Goal: Use online tool/utility: Utilize a website feature to perform a specific function

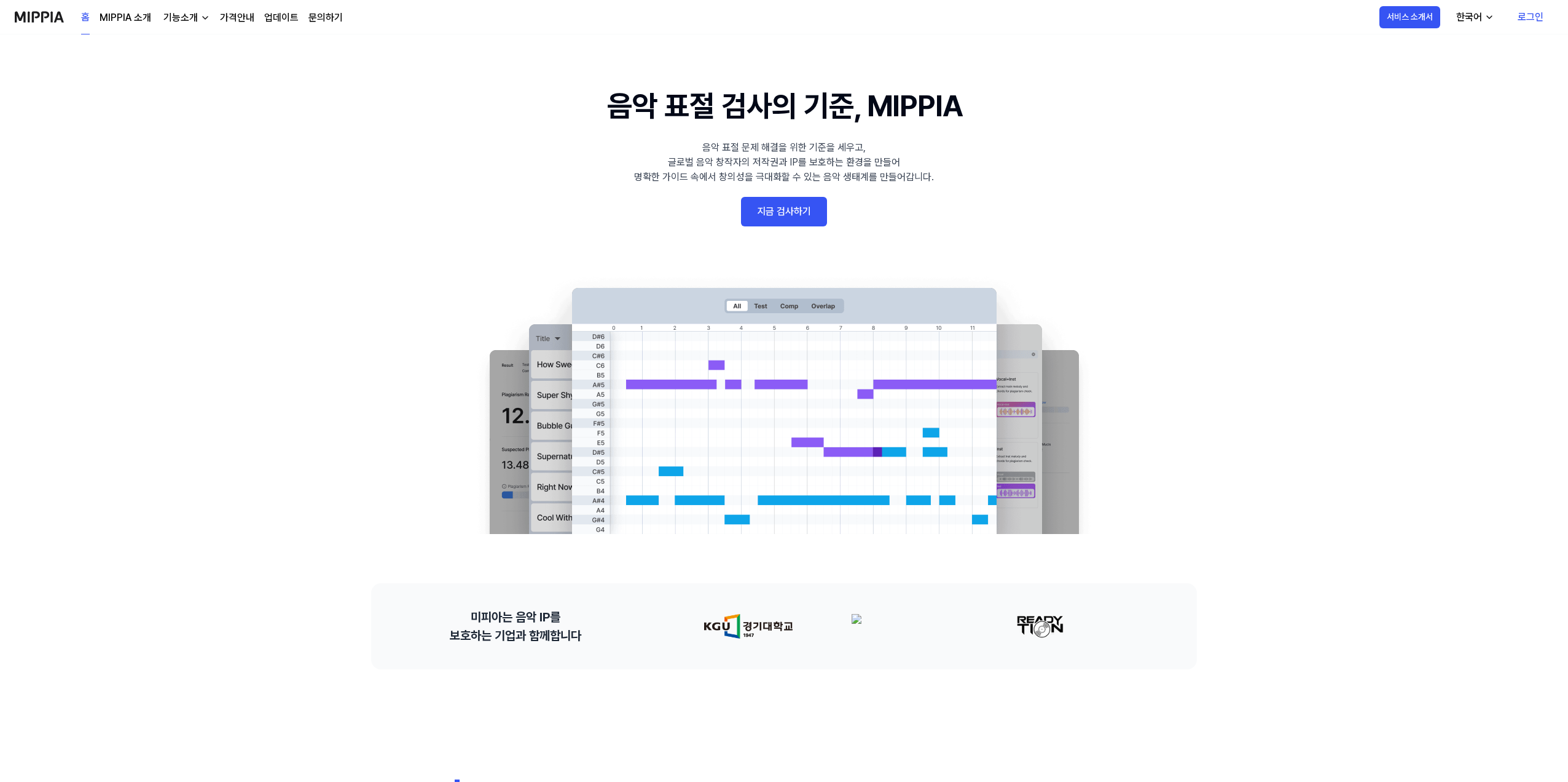
click at [766, 203] on link "지금 검사하기" at bounding box center [784, 211] width 86 height 29
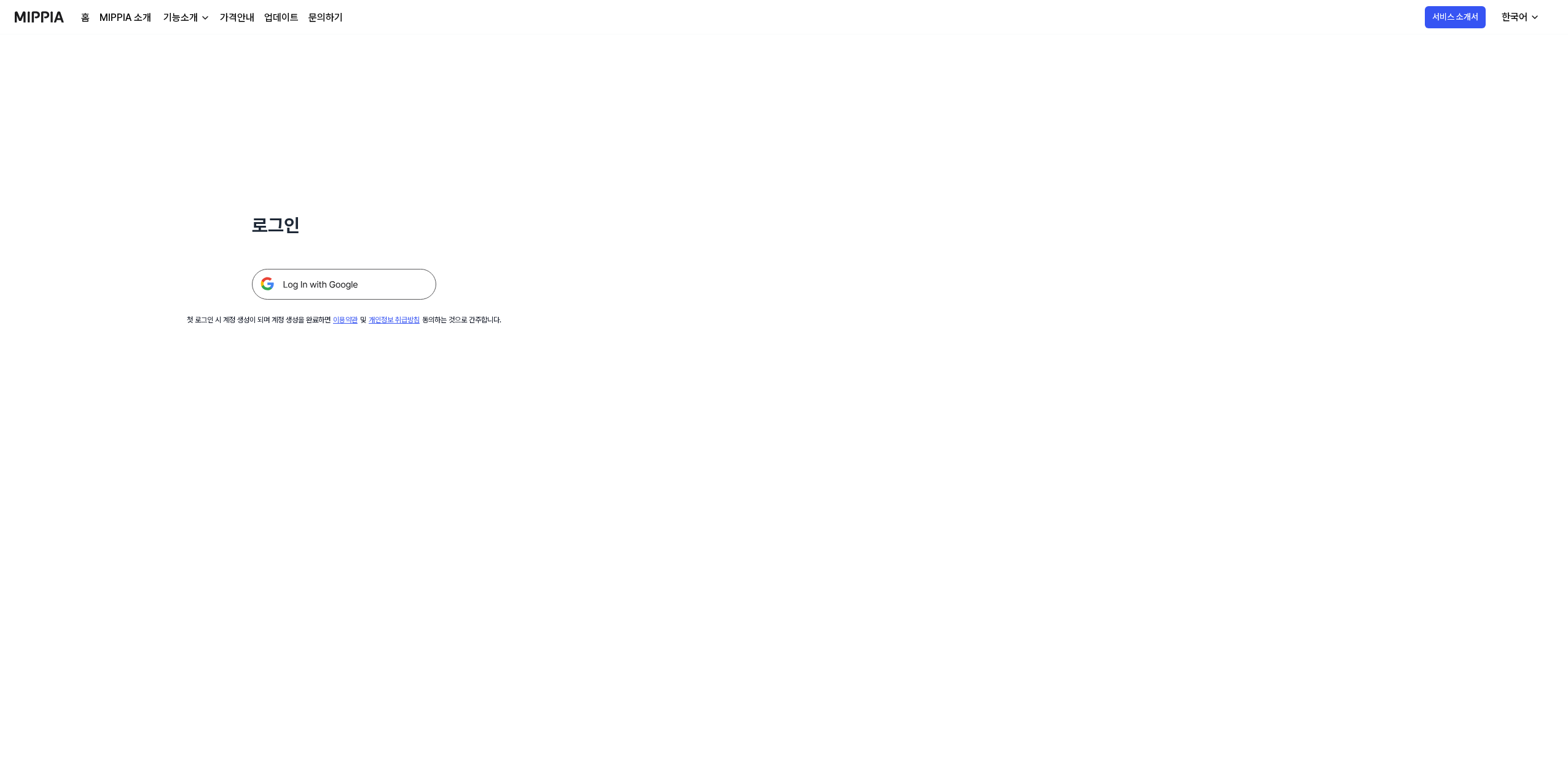
click at [328, 287] on img at bounding box center [344, 284] width 184 height 31
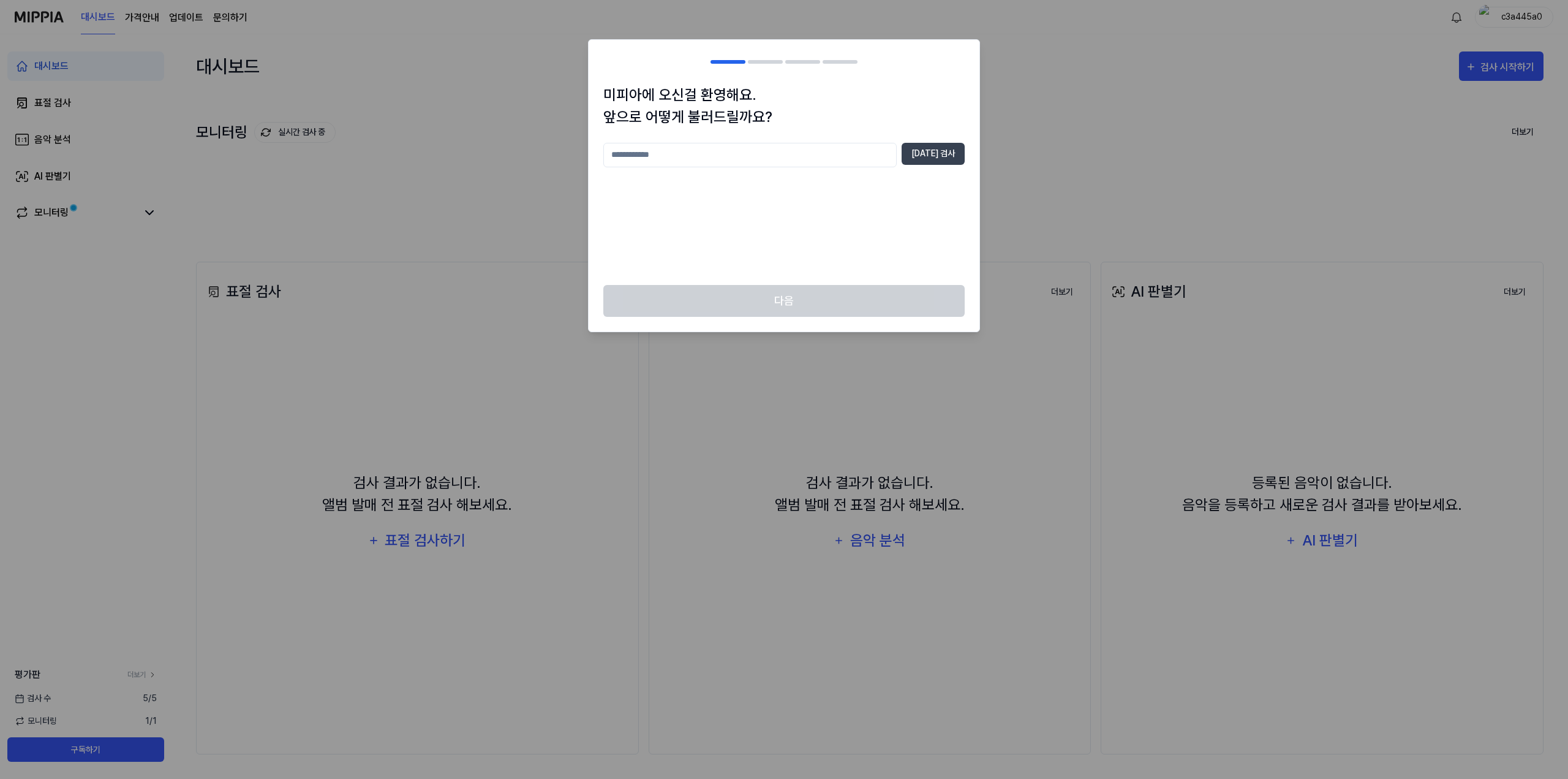
click at [737, 150] on input "text" at bounding box center [750, 154] width 294 height 24
type input "*"
type input "*******"
click at [953, 144] on button "[DATE] 검사" at bounding box center [933, 153] width 63 height 22
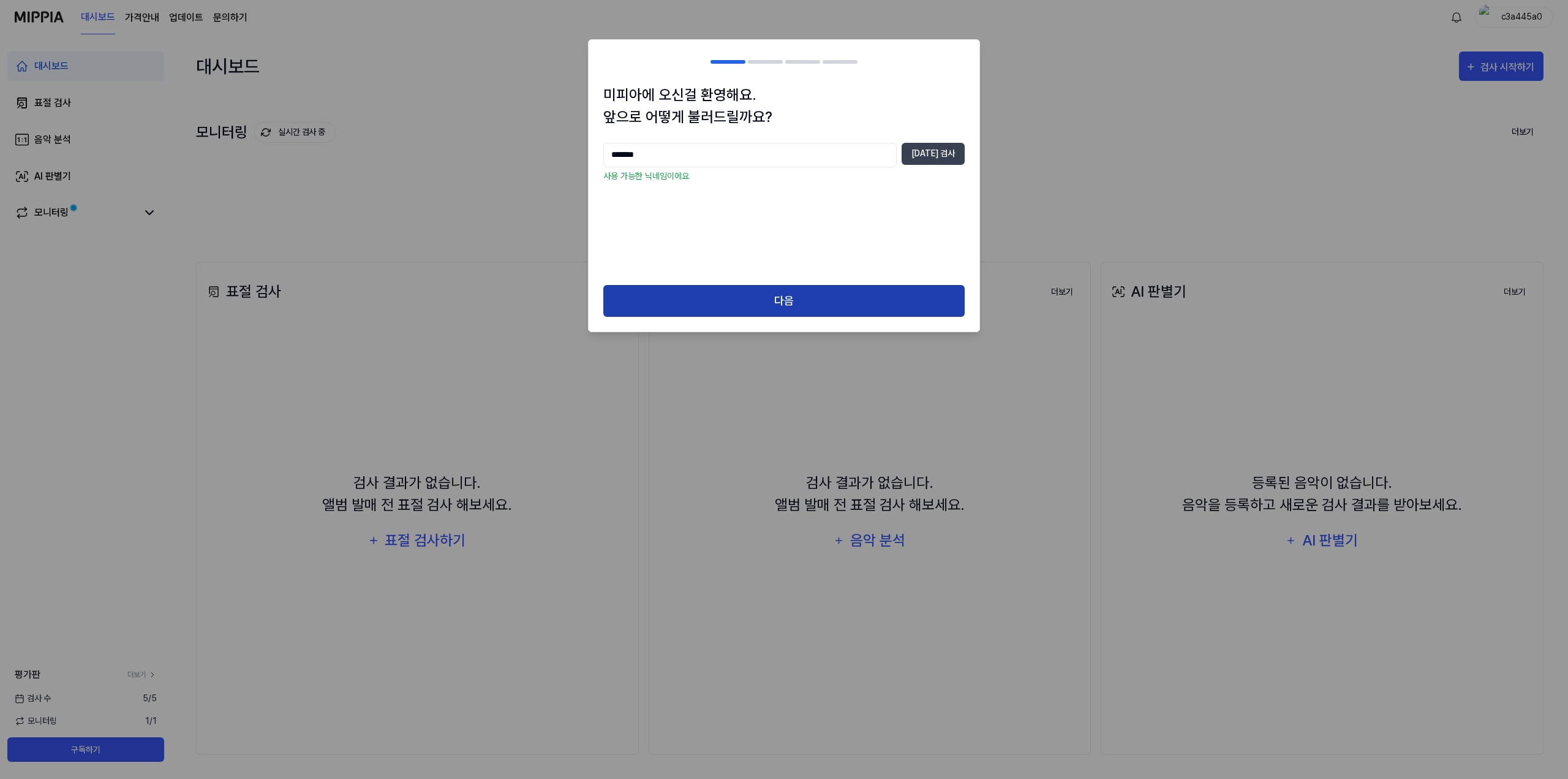
click at [825, 311] on button "다음" at bounding box center [784, 301] width 361 height 33
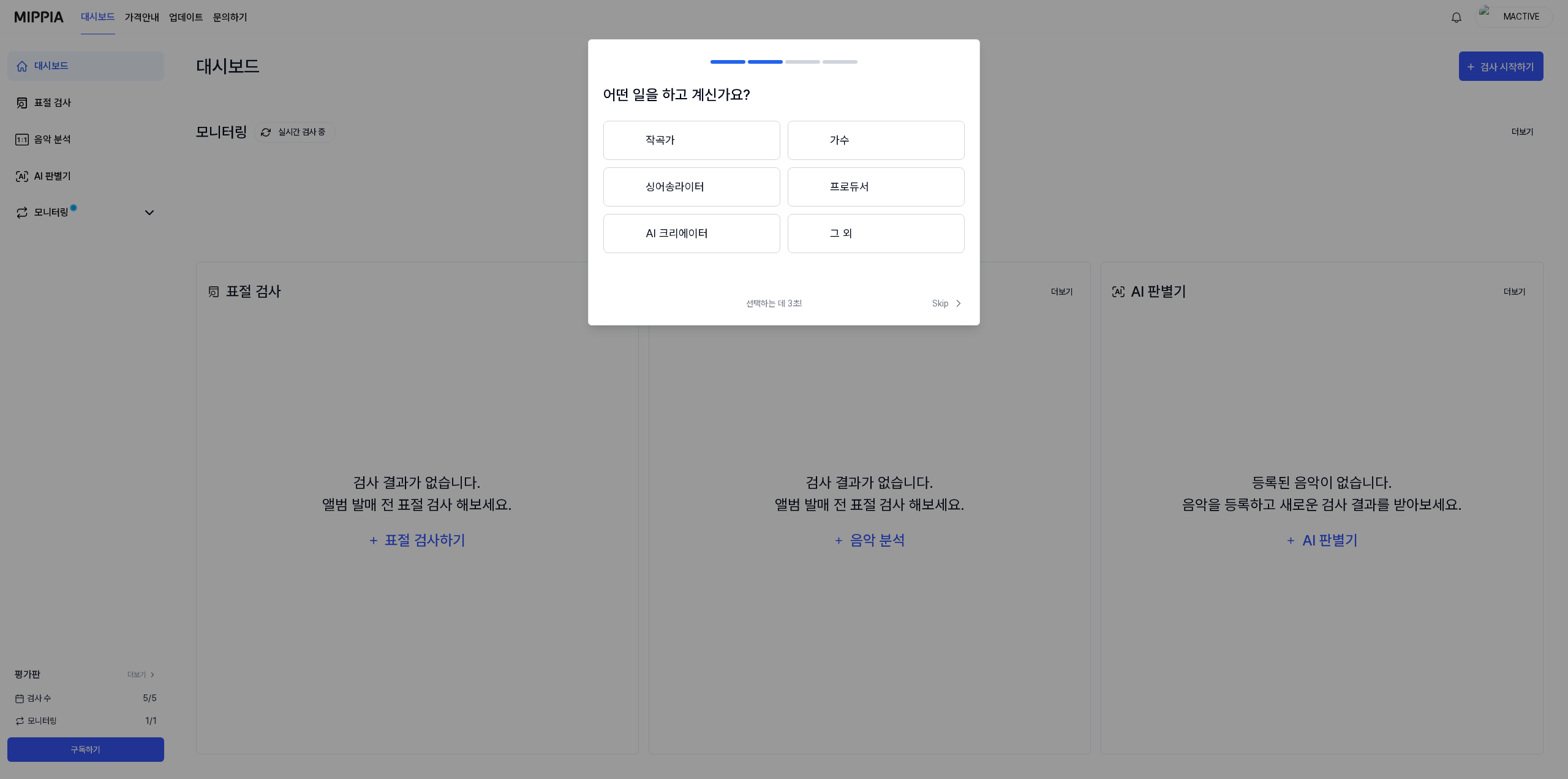
click at [703, 154] on button "작곡가" at bounding box center [691, 140] width 177 height 40
click at [851, 196] on button "3년 이상" at bounding box center [876, 186] width 177 height 40
click at [709, 154] on button "대중가요" at bounding box center [691, 140] width 176 height 40
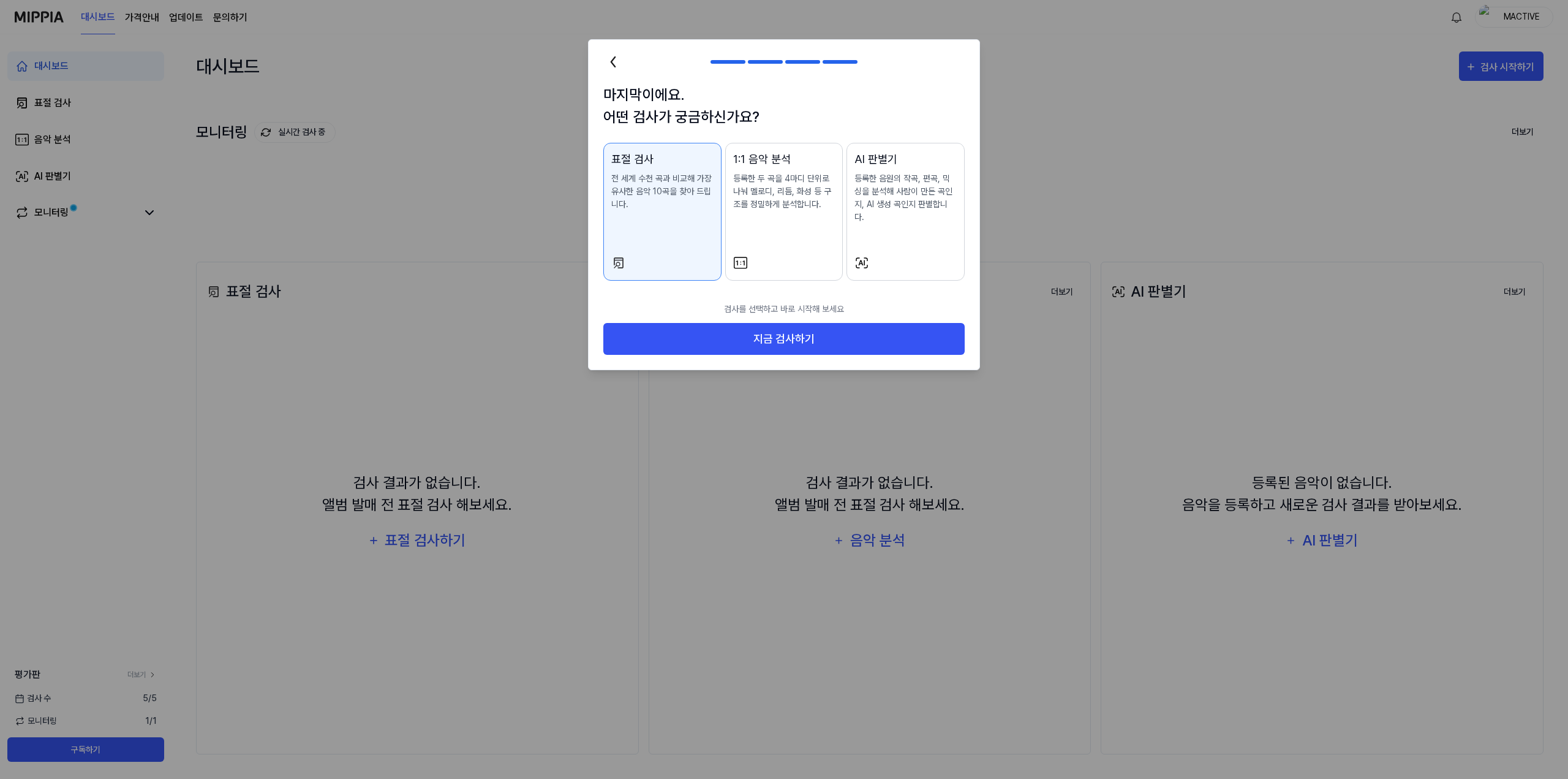
click at [910, 222] on div "AI 판별기 등록한 음원의 작곡, 편곡, 믹싱을 분석해 사람이 만든 곡인지, AI 생성 곡인지 판별합니다." at bounding box center [906, 199] width 102 height 97
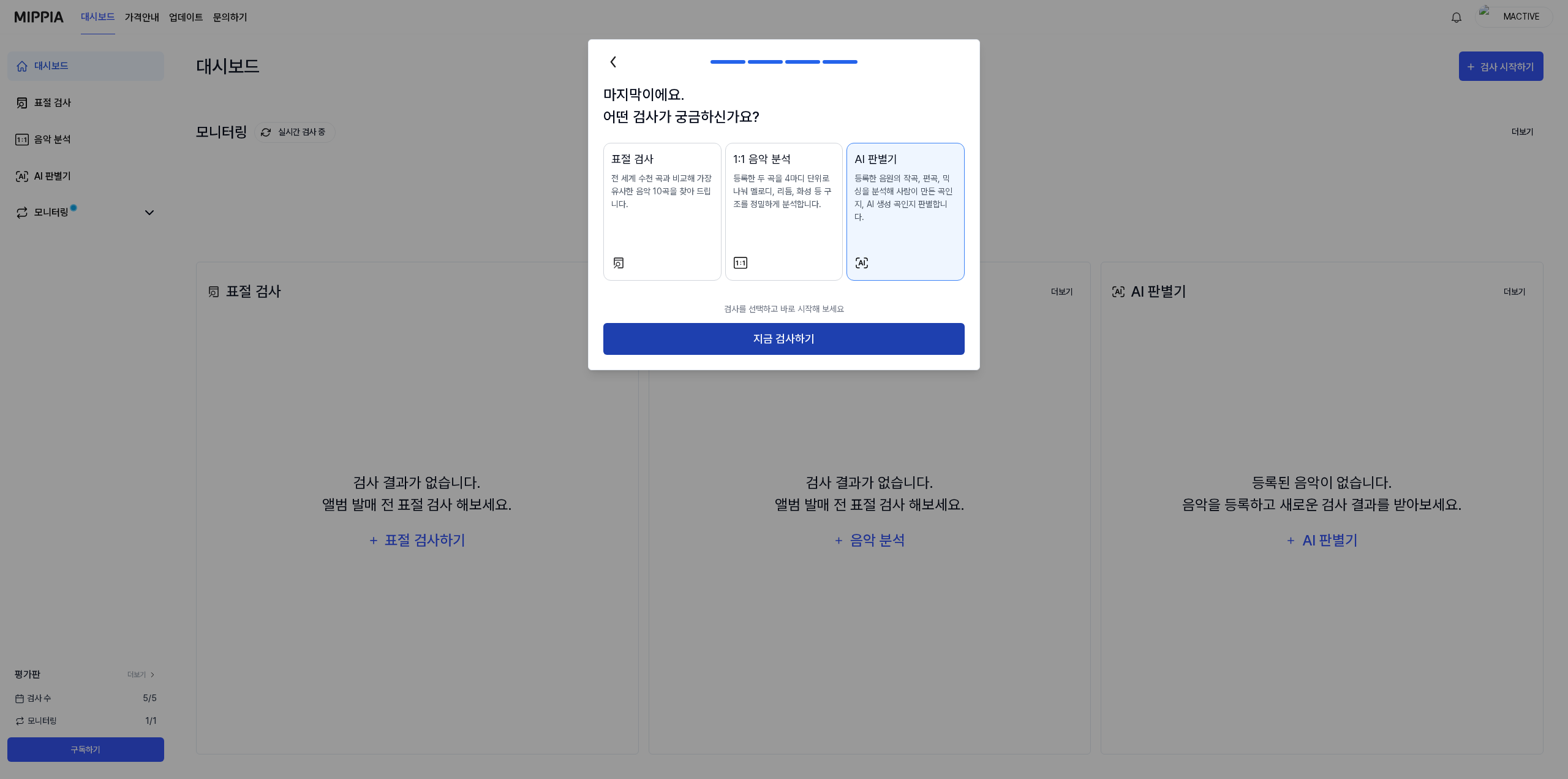
click at [840, 327] on button "지금 검사하기" at bounding box center [784, 339] width 361 height 33
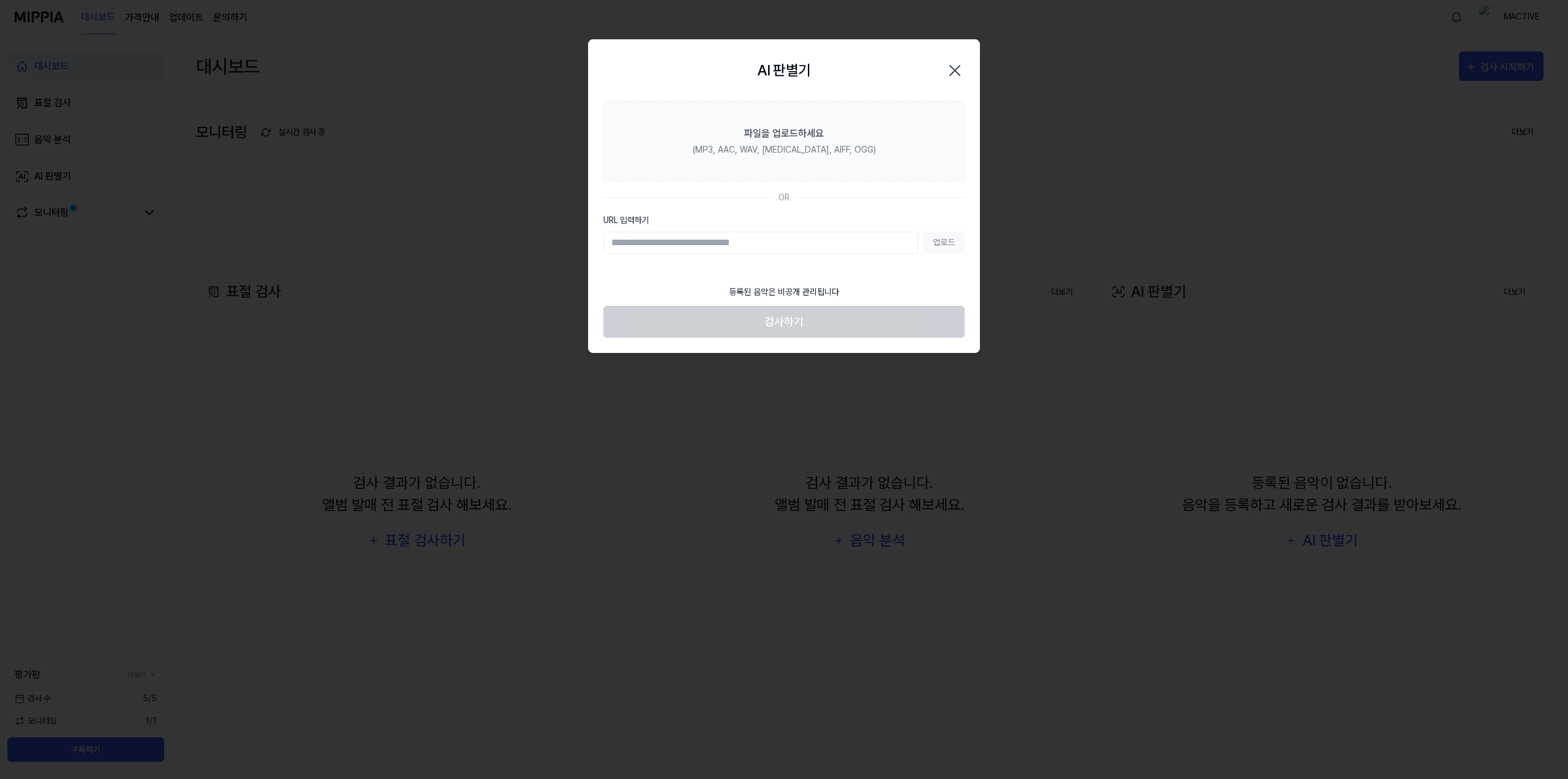
paste input "**********"
type input "**********"
click at [957, 244] on button "업로드" at bounding box center [943, 242] width 42 height 22
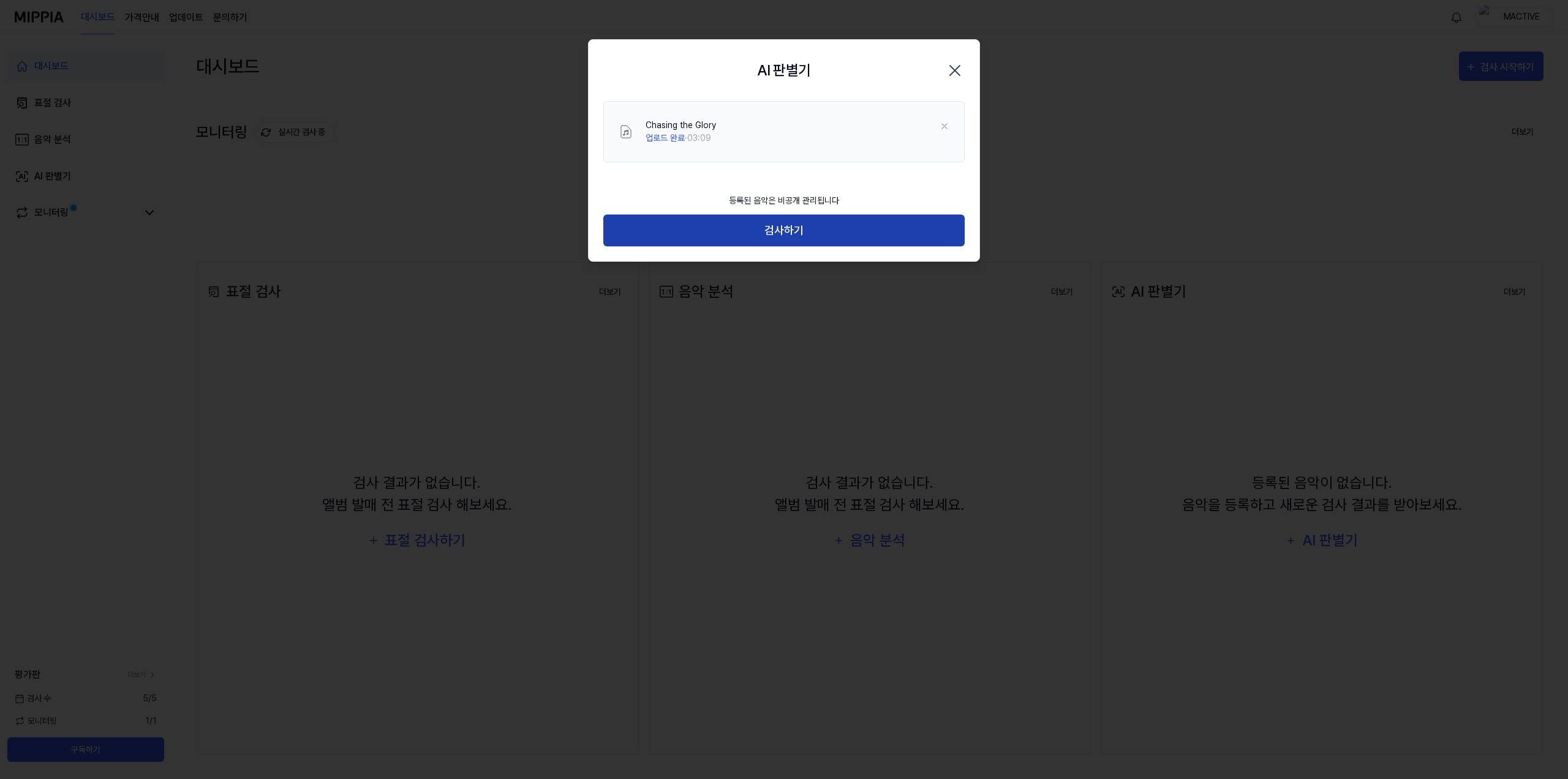
click at [878, 224] on button "검사하기" at bounding box center [784, 231] width 361 height 33
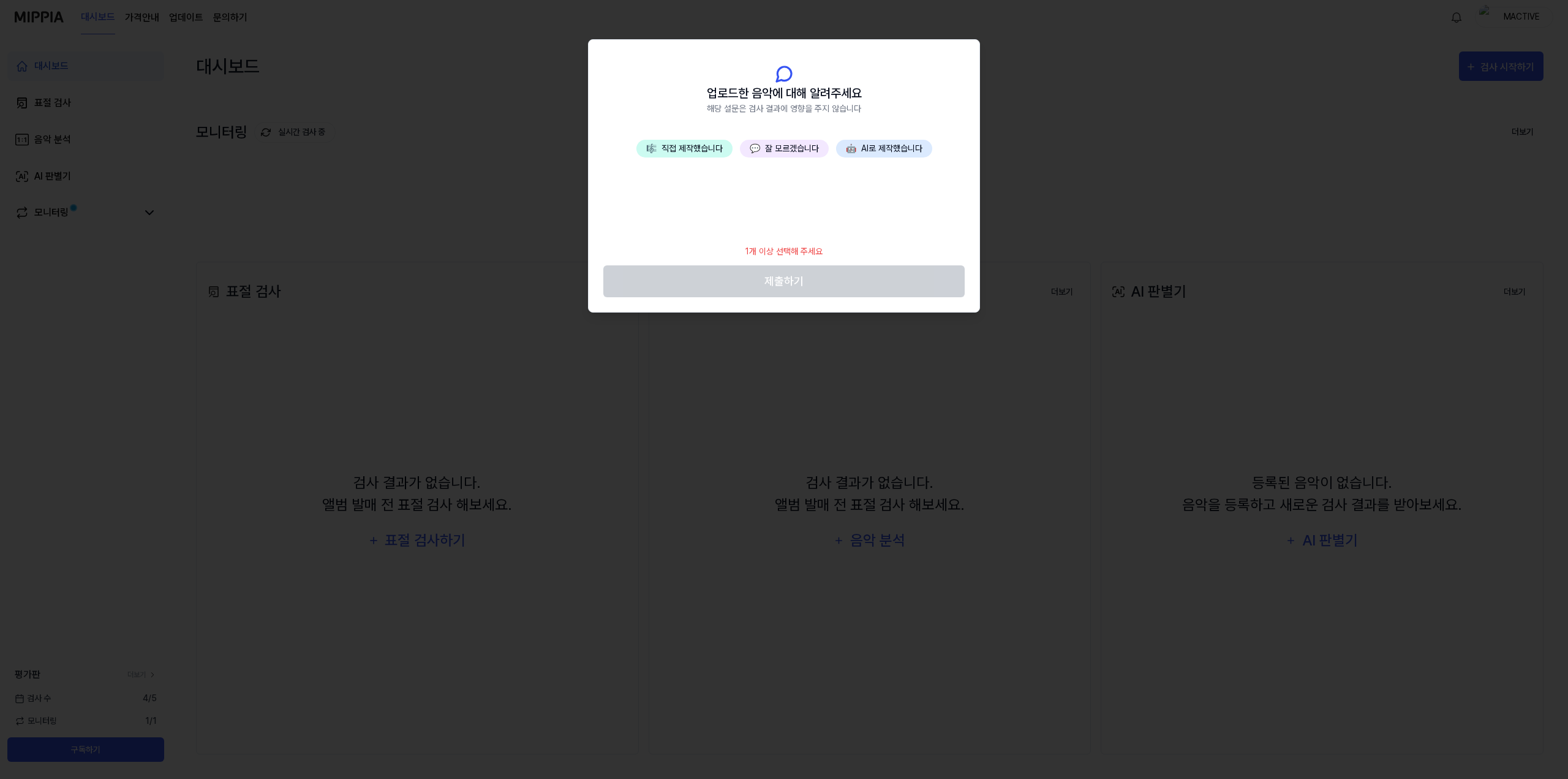
click at [695, 150] on button "🎼 직접 제작했습니다" at bounding box center [685, 149] width 97 height 17
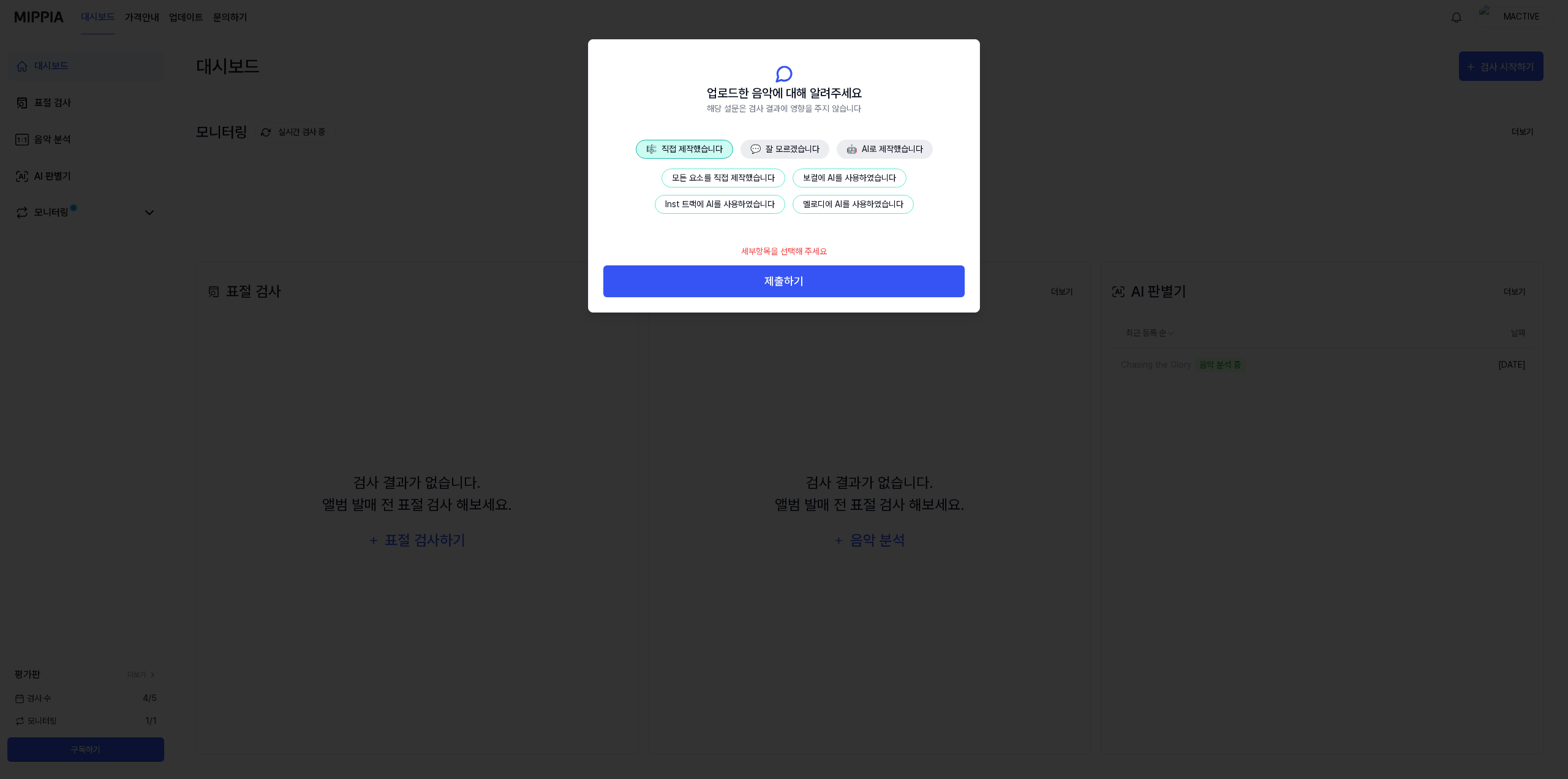
click at [741, 181] on button "모든 요소를 직접 제작했습니다" at bounding box center [723, 179] width 124 height 19
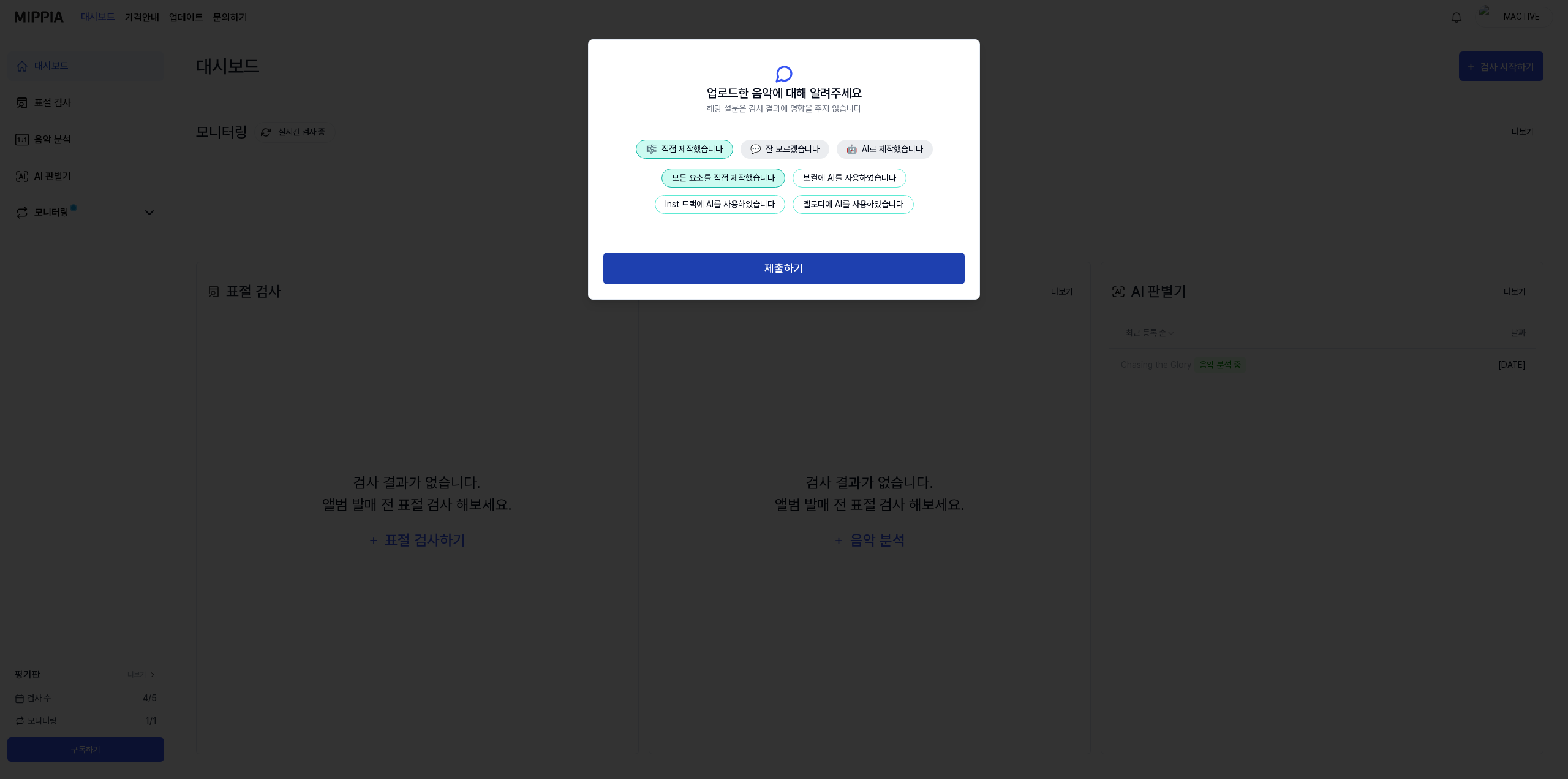
click at [842, 263] on button "제출하기" at bounding box center [784, 268] width 361 height 33
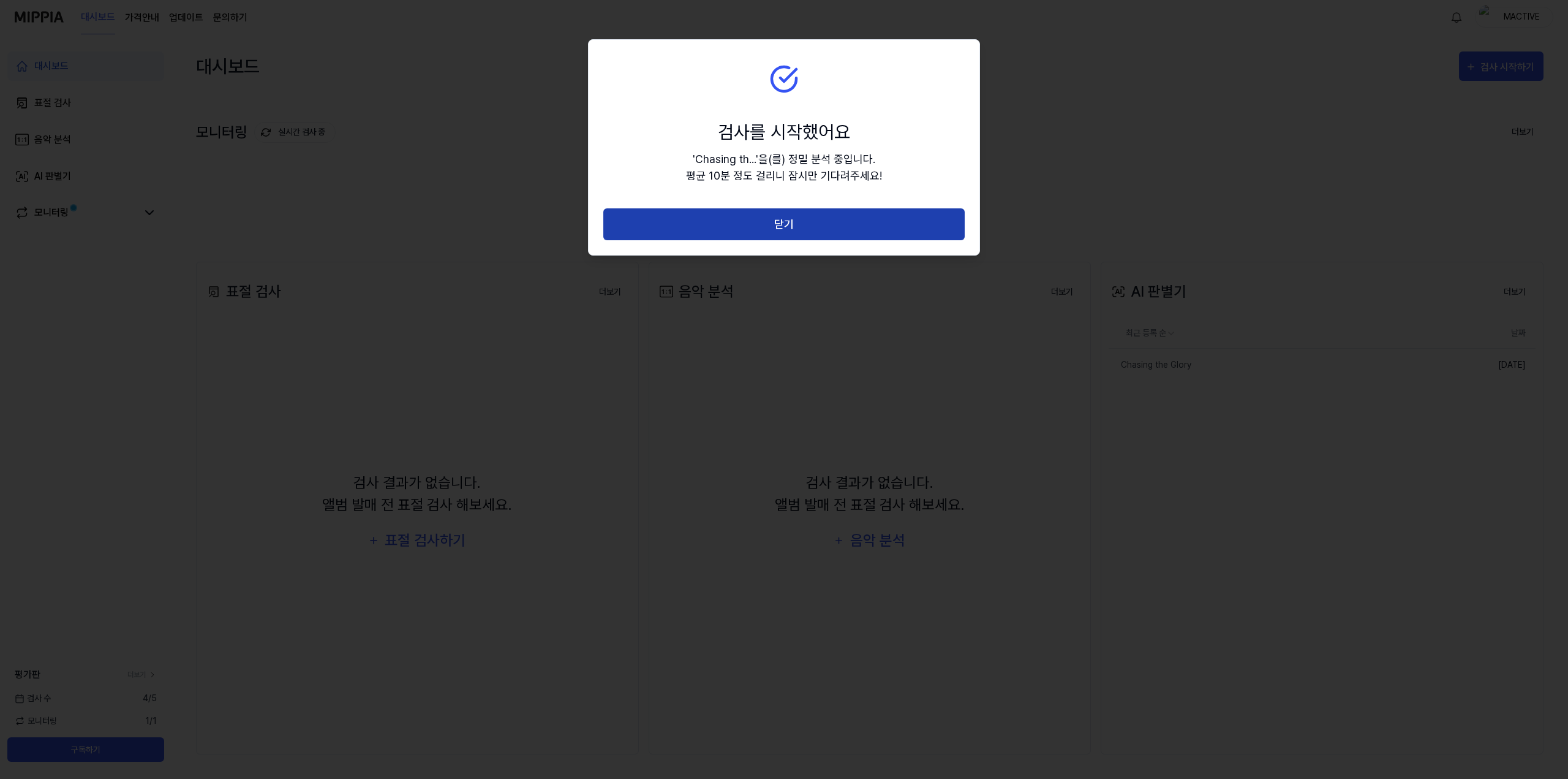
click at [810, 231] on button "닫기" at bounding box center [784, 225] width 361 height 33
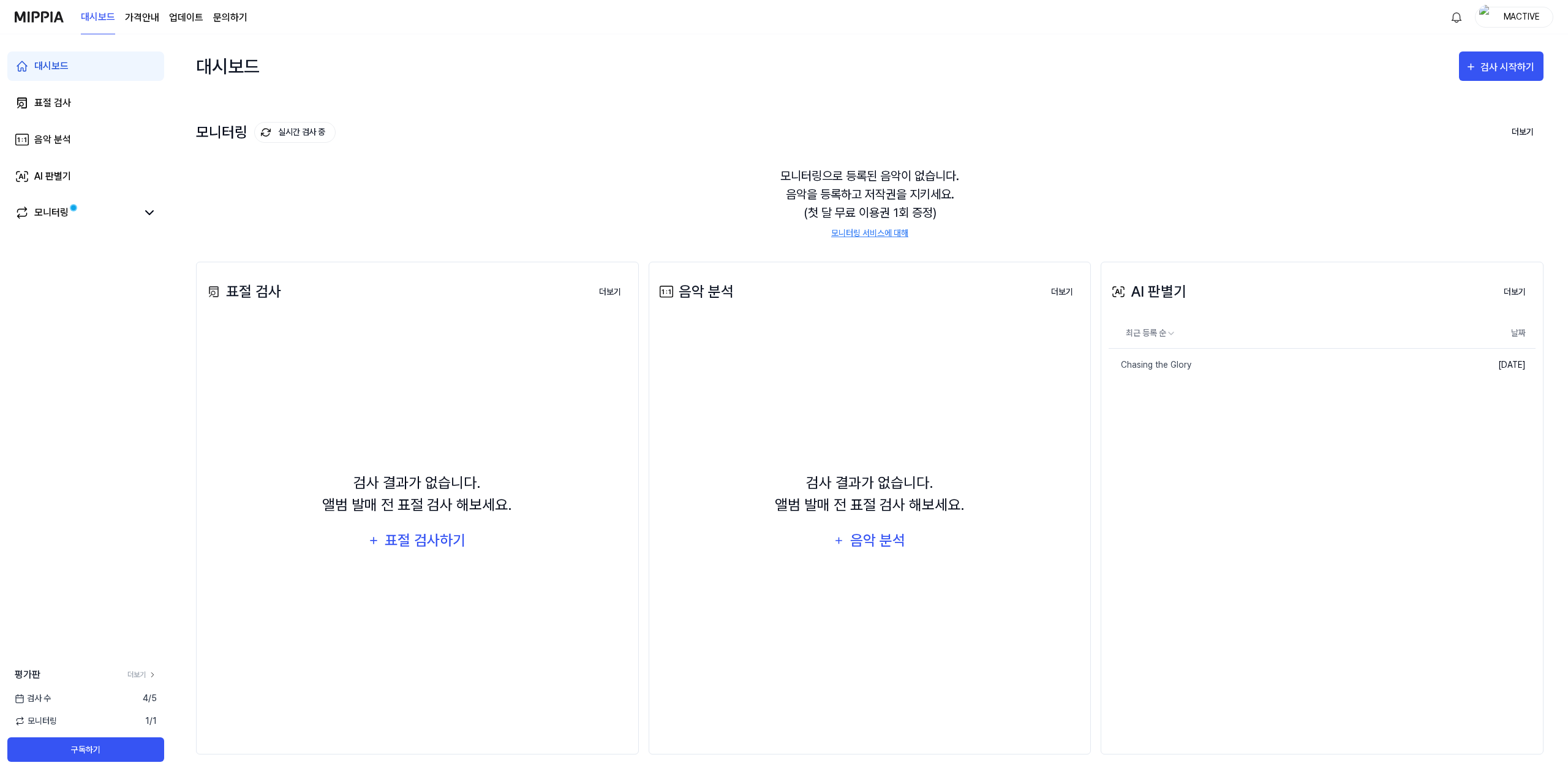
click at [1095, 174] on div "모니터링으로 등록된 음악이 없습니다. 음악을 등록하고 저작권을 지키세요. (첫 달 무료 이용권 1회 증정) 모니터링 서비스에 대해" at bounding box center [870, 203] width 1348 height 102
drag, startPoint x: 908, startPoint y: 187, endPoint x: 1052, endPoint y: 201, distance: 144.7
click at [1052, 201] on div "모니터링으로 등록된 음악이 없습니다. 음악을 등록하고 저작권을 지키세요. (첫 달 무료 이용권 1회 증정) 모니터링 서비스에 대해" at bounding box center [870, 203] width 1348 height 102
click at [1045, 210] on div "모니터링으로 등록된 음악이 없습니다. 음악을 등록하고 저작권을 지키세요. (첫 달 무료 이용권 1회 증정) 모니터링 서비스에 대해" at bounding box center [870, 203] width 1348 height 102
click at [1022, 217] on div "모니터링으로 등록된 음악이 없습니다. 음악을 등록하고 저작권을 지키세요. (첫 달 무료 이용권 1회 증정) 모니터링 서비스에 대해" at bounding box center [870, 203] width 1348 height 102
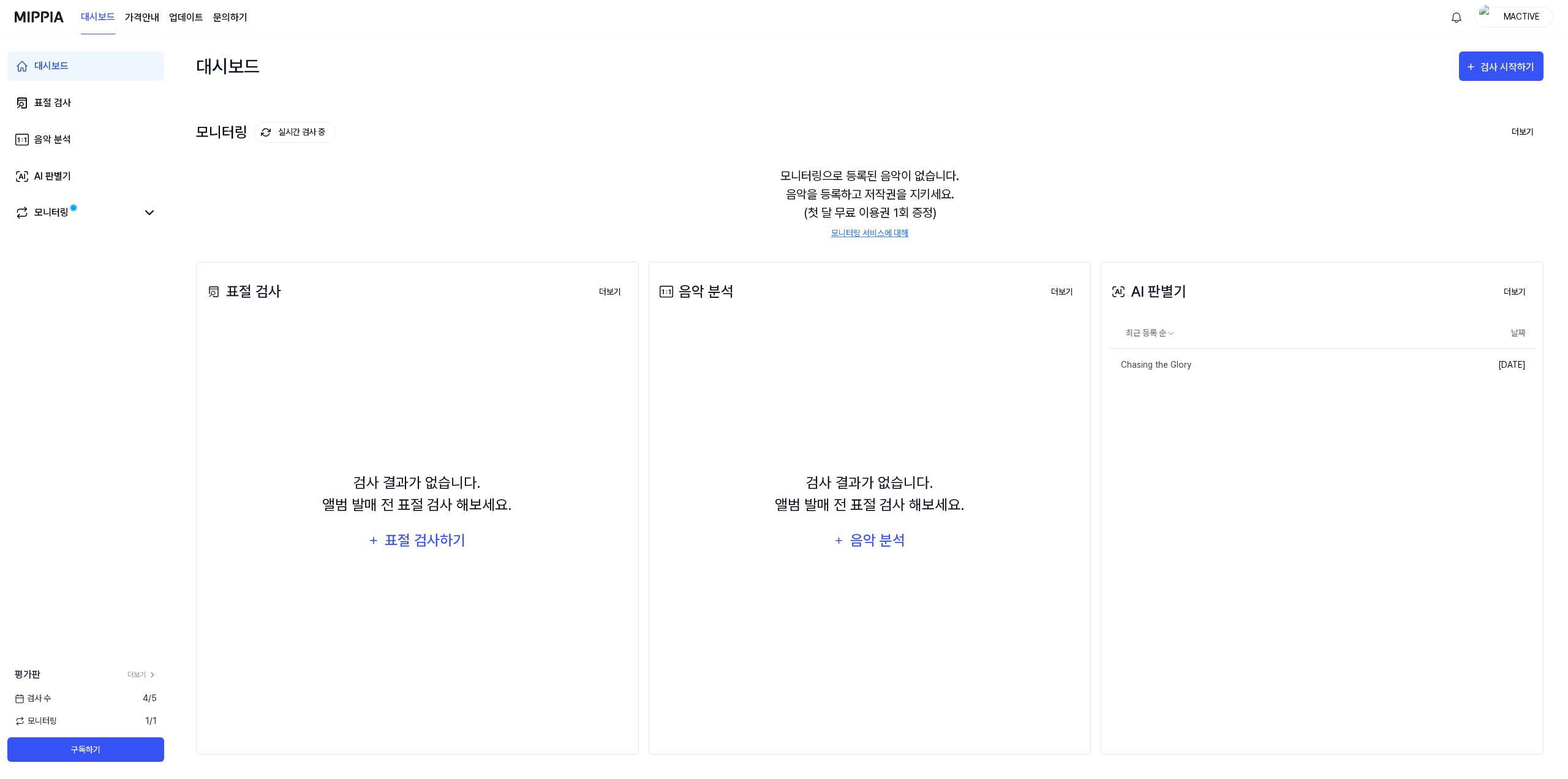
click at [1117, 215] on div "모니터링으로 등록된 음악이 없습니다. 음악을 등록하고 저작권을 지키세요. (첫 달 무료 이용권 1회 증정) 모니터링 서비스에 대해" at bounding box center [870, 203] width 1348 height 102
click at [1099, 260] on div "표절 검사 더보기 표절 검사 검사 결과가 없습니다. 앨범 발매 전 표절 검사 해보세요. 표절 검사하기 더보기 음악 분석 더보기 음악 분석 검사…" at bounding box center [870, 508] width 1348 height 542
click at [1113, 259] on div "표절 검사 더보기 표절 검사 검사 결과가 없습니다. 앨범 발매 전 표절 검사 해보세요. 표절 검사하기 더보기 음악 분석 더보기 음악 분석 검사…" at bounding box center [870, 508] width 1348 height 542
click at [1096, 253] on div "표절 검사 더보기 표절 검사 검사 결과가 없습니다. 앨범 발매 전 표절 검사 해보세요. 표절 검사하기 더보기 음악 분석 더보기 음악 분석 검사…" at bounding box center [870, 508] width 1348 height 542
click at [1099, 264] on div "표절 검사 더보기 표절 검사 검사 결과가 없습니다. 앨범 발매 전 표절 검사 해보세요. 표절 검사하기 더보기 음악 분석 더보기 음악 분석 검사…" at bounding box center [870, 508] width 1348 height 542
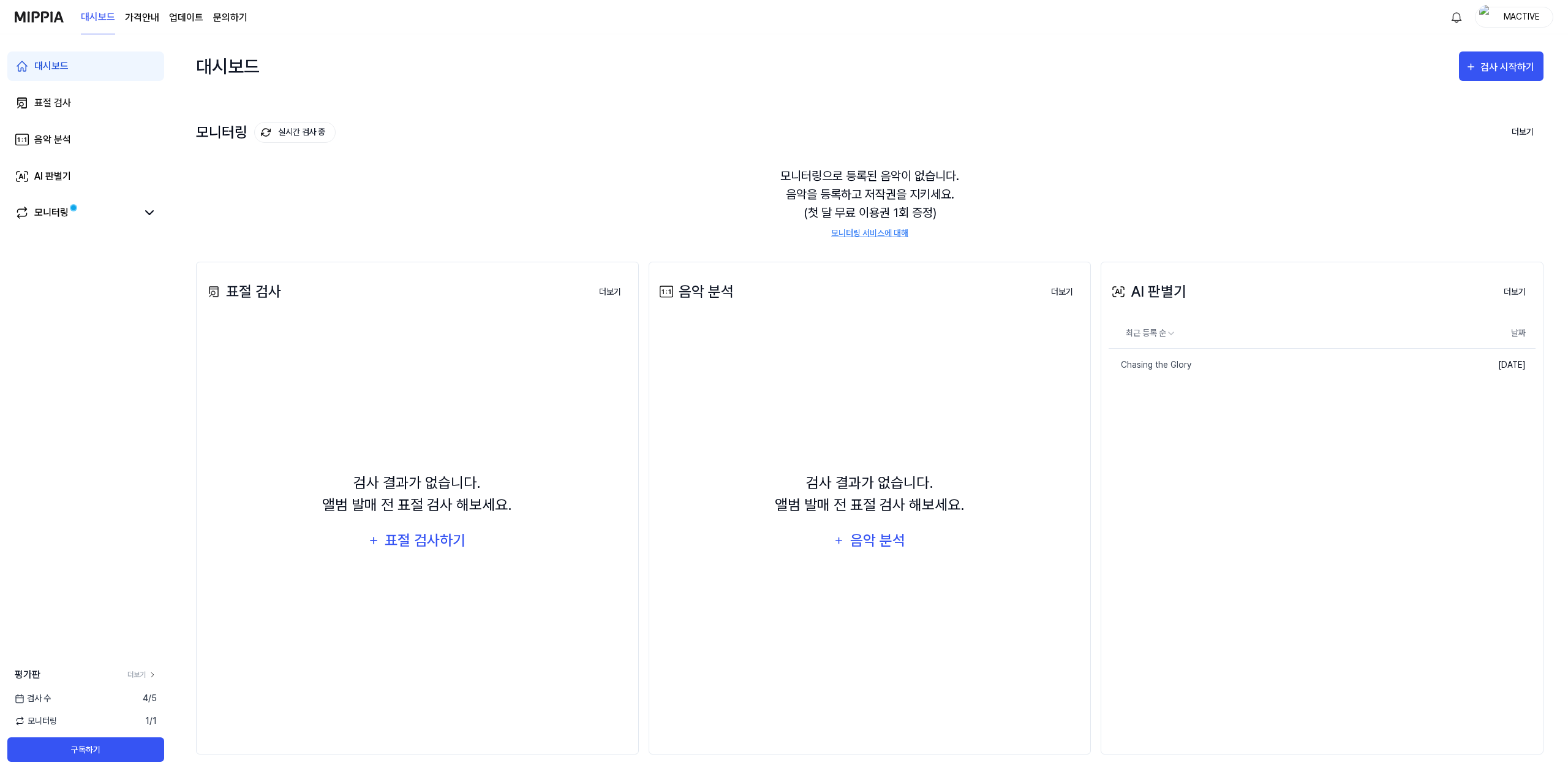
click at [1094, 263] on div "표절 검사 더보기 표절 검사 검사 결과가 없습니다. 앨범 발매 전 표절 검사 해보세요. 표절 검사하기 더보기 음악 분석 더보기 음악 분석 검사…" at bounding box center [870, 508] width 1348 height 542
click at [1498, 68] on div "검사 시작하기" at bounding box center [1509, 68] width 57 height 15
click at [1465, 166] on div "AI 판별기" at bounding box center [1479, 163] width 106 height 15
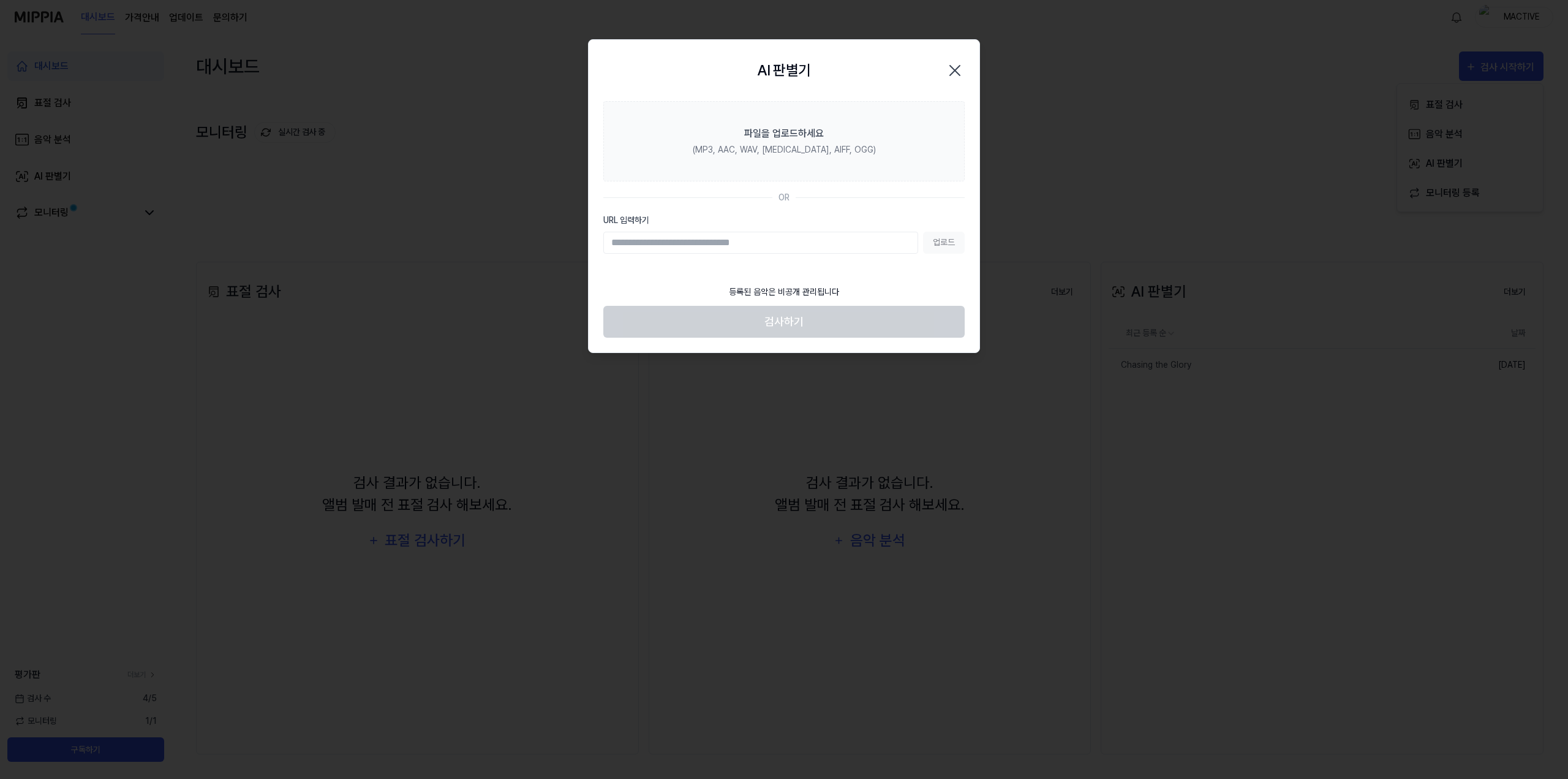
paste input "**********"
type input "**********"
click at [960, 242] on button "업로드" at bounding box center [943, 242] width 42 height 22
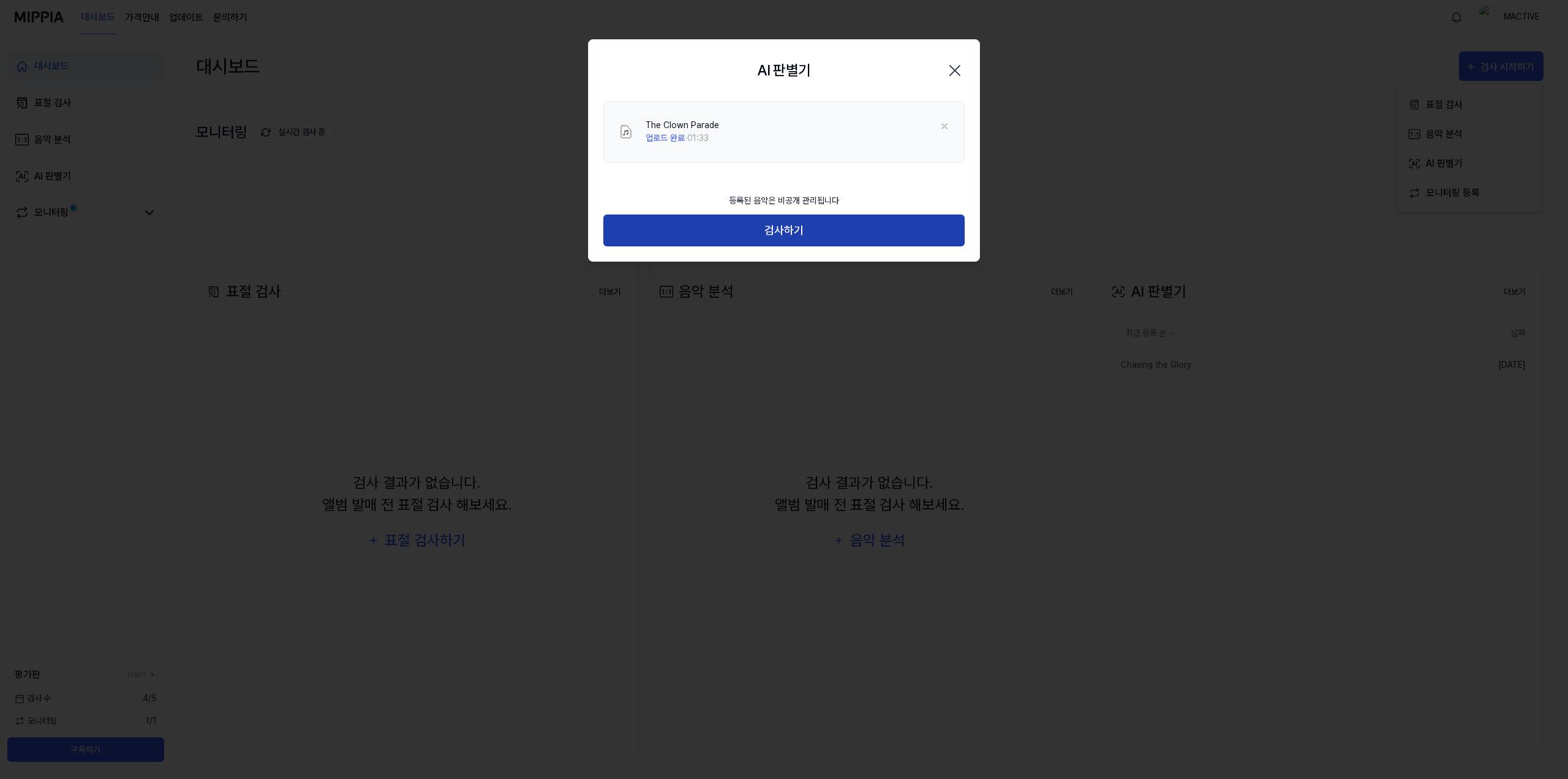
click at [848, 244] on button "검사하기" at bounding box center [784, 231] width 361 height 33
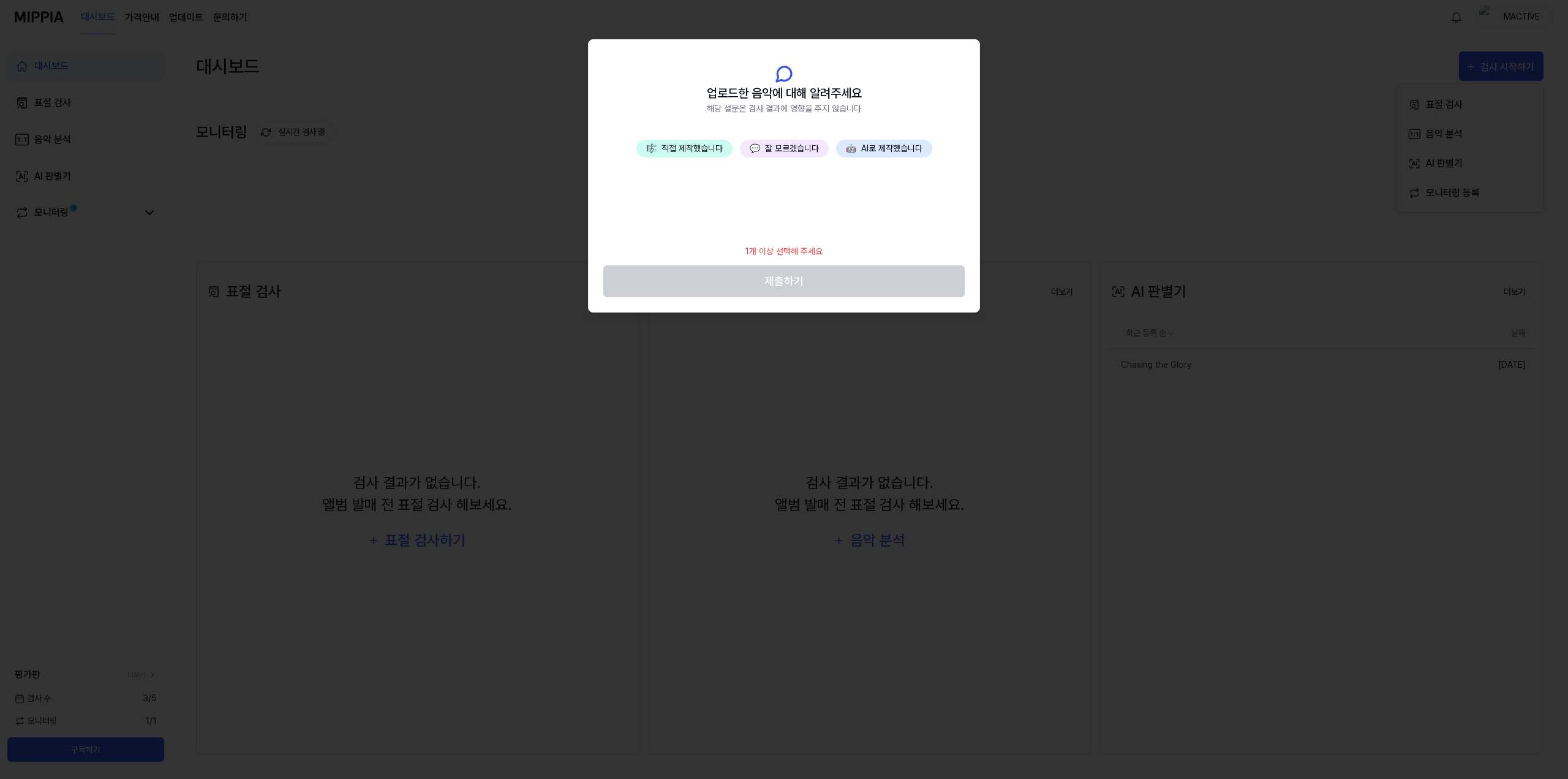
click at [686, 149] on button "🎼 직접 제작했습니다" at bounding box center [685, 149] width 97 height 17
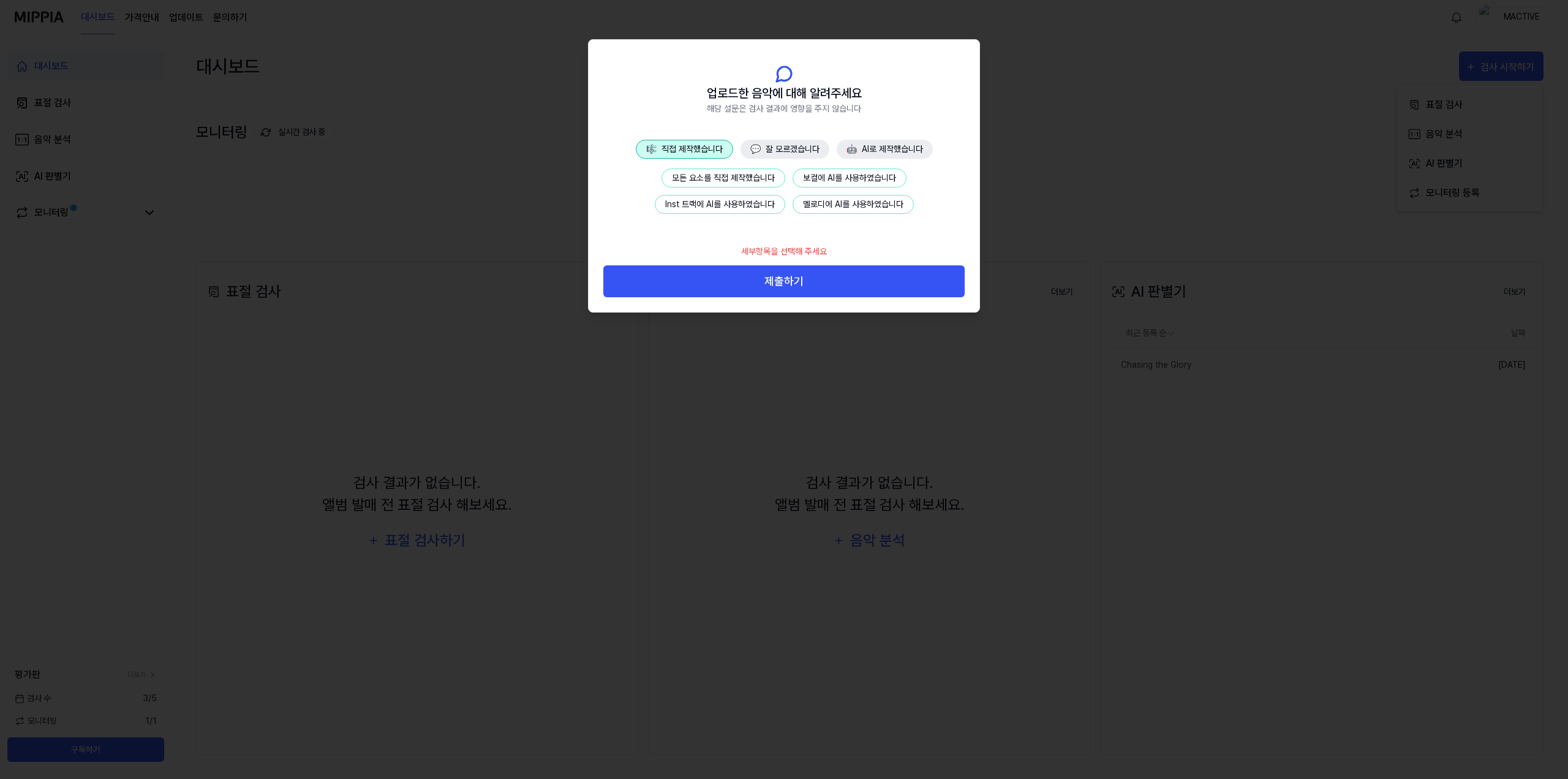
click at [722, 185] on button "모든 요소를 직접 제작했습니다" at bounding box center [723, 179] width 124 height 19
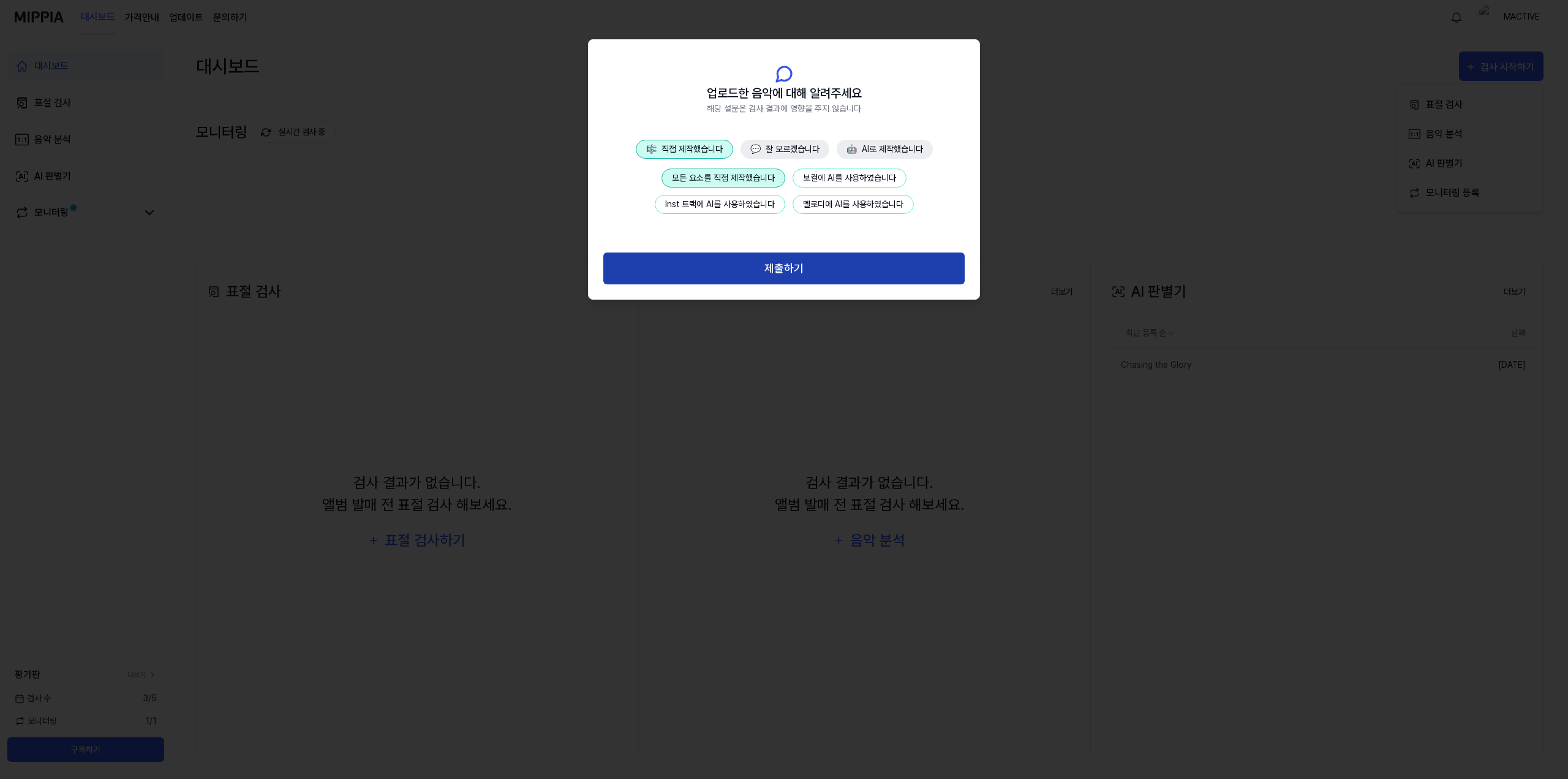
click at [762, 256] on button "제출하기" at bounding box center [784, 268] width 361 height 33
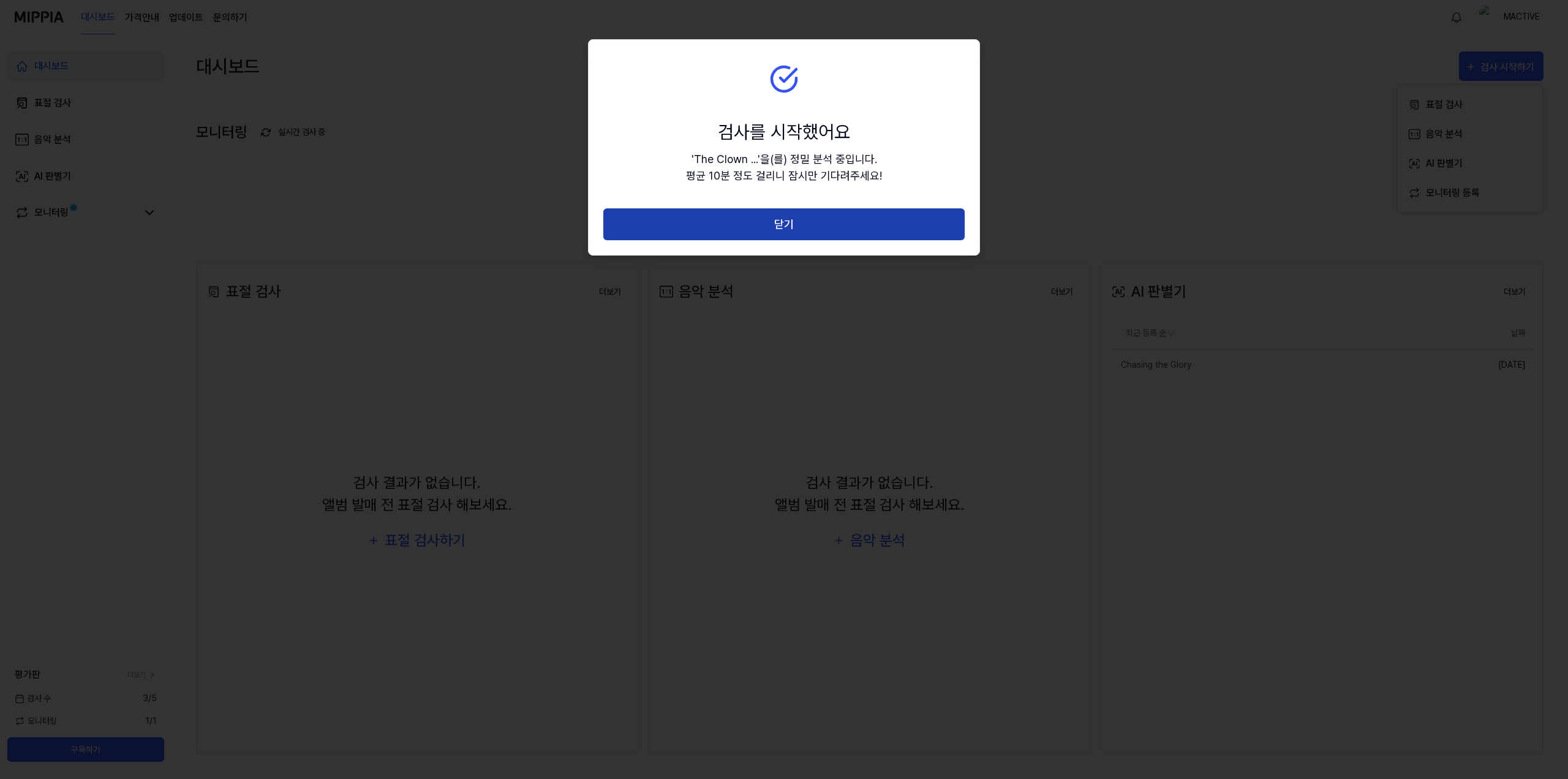
click at [761, 228] on button "닫기" at bounding box center [784, 225] width 361 height 33
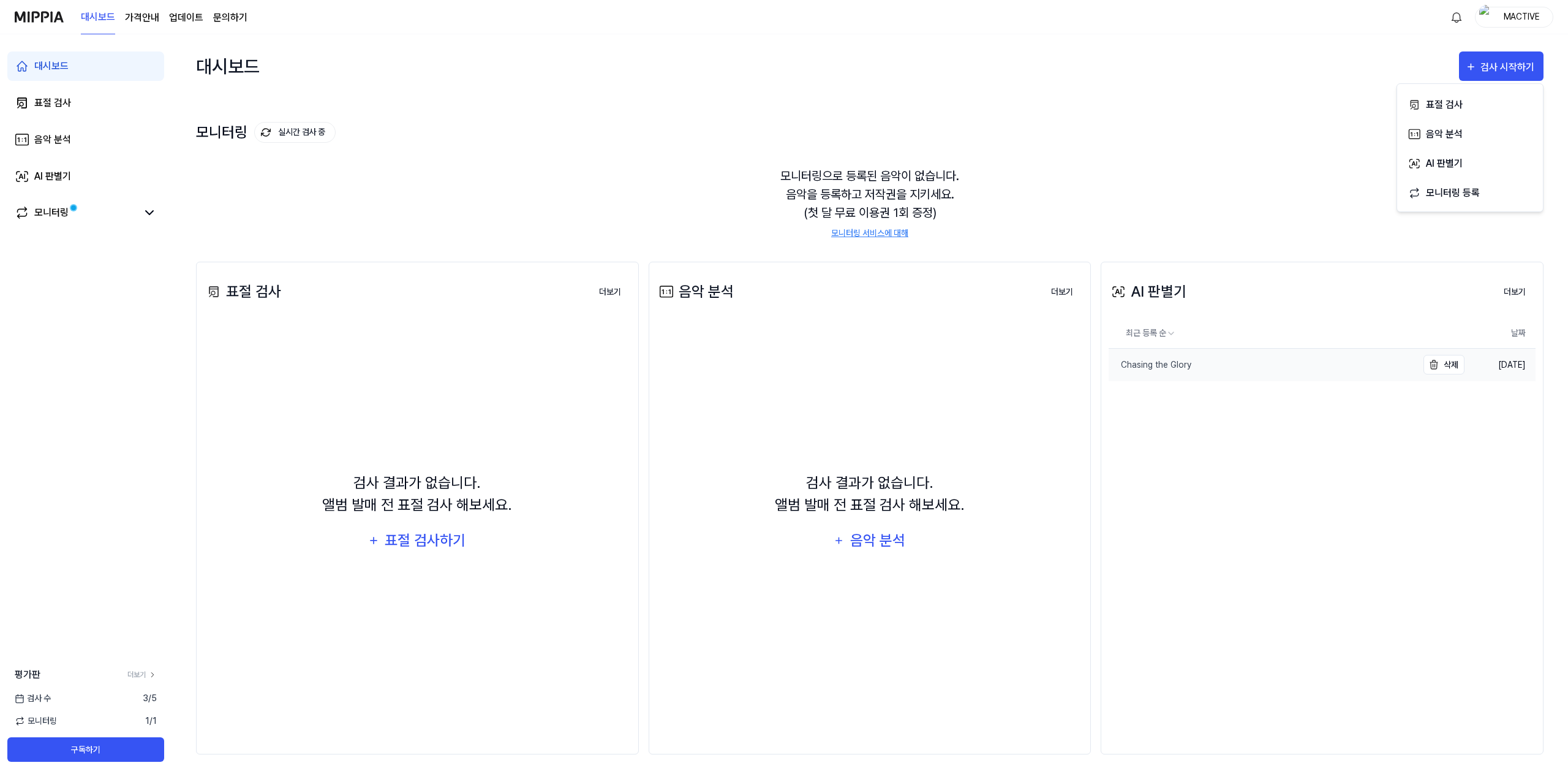
click at [1136, 368] on div "Chasing the Glory" at bounding box center [1151, 364] width 83 height 13
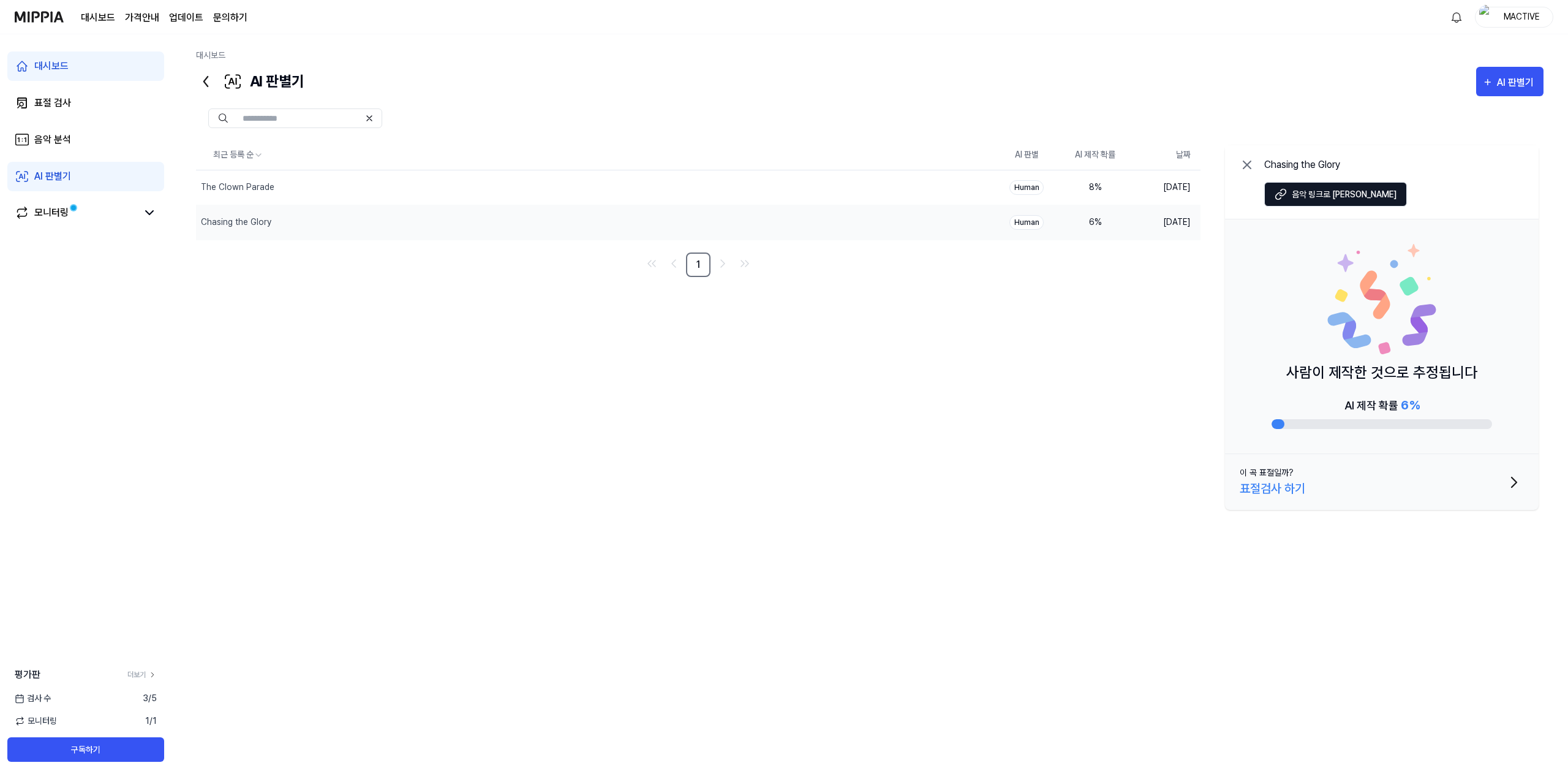
click at [899, 321] on div "최근 등록 순 AI 판별 AI 제작 확률 날짜 The Clown Parade 삭제 Human 8 % [DATE] Chasing the Glor…" at bounding box center [870, 393] width 1348 height 506
click at [1095, 189] on div "8 %" at bounding box center [1095, 186] width 49 height 13
click at [1091, 220] on div "6 %" at bounding box center [1095, 221] width 49 height 13
click at [910, 344] on div "최근 등록 순 AI 판별 AI 제작 확률 날짜 The Clown Parade 삭제 Human 8 % [DATE] Chasing the Glor…" at bounding box center [870, 393] width 1348 height 506
drag, startPoint x: 1335, startPoint y: 492, endPoint x: 1034, endPoint y: 531, distance: 303.5
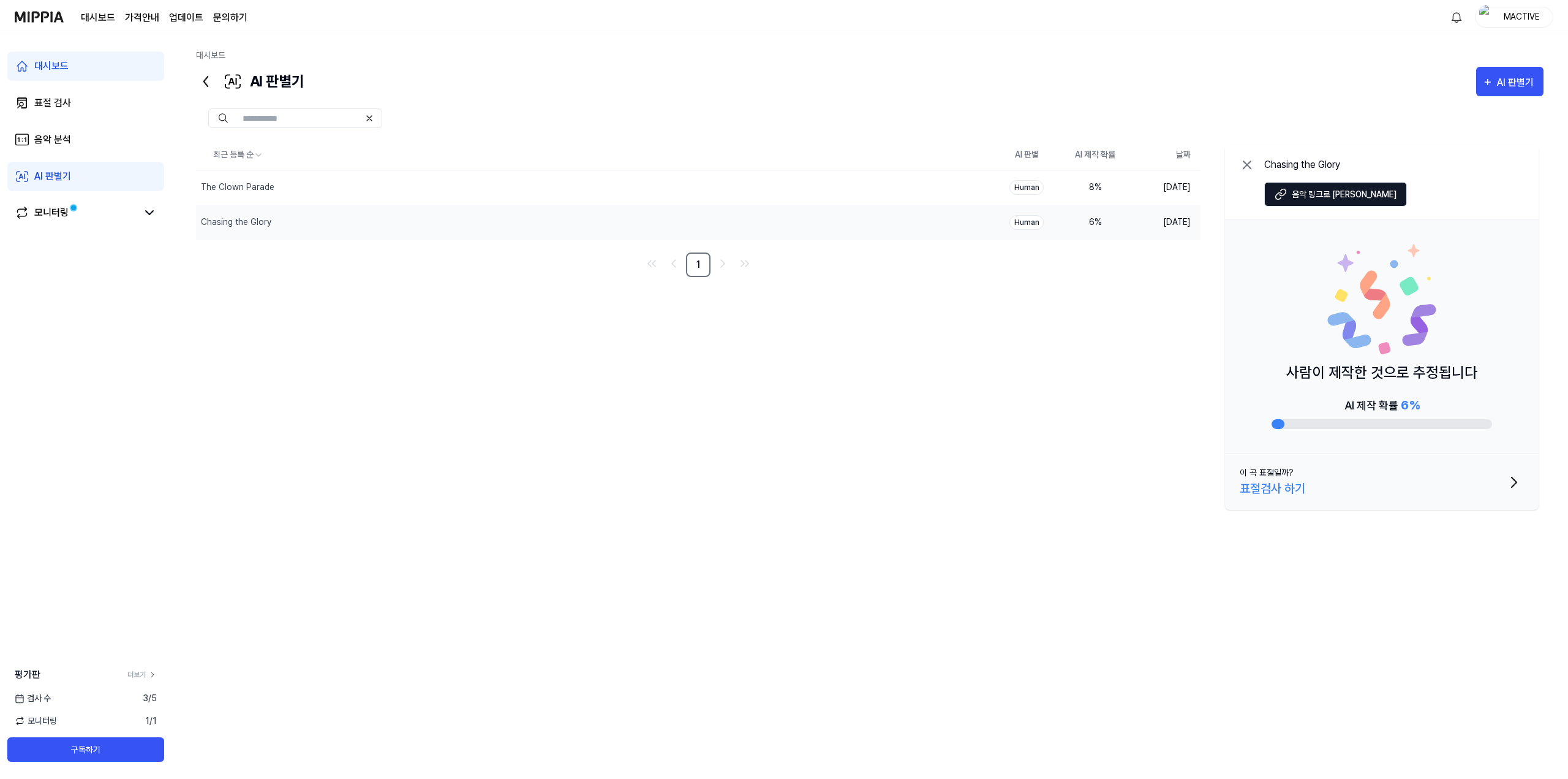
click at [989, 535] on div "최근 등록 순 AI 판별 AI 제작 확률 날짜 The Clown Parade 삭제 Human 8 % [DATE] Chasing the Glor…" at bounding box center [870, 393] width 1348 height 506
click at [882, 188] on div "The Clown Parade" at bounding box center [570, 187] width 747 height 35
click at [596, 120] on div at bounding box center [870, 118] width 1348 height 19
